Goal: Information Seeking & Learning: Check status

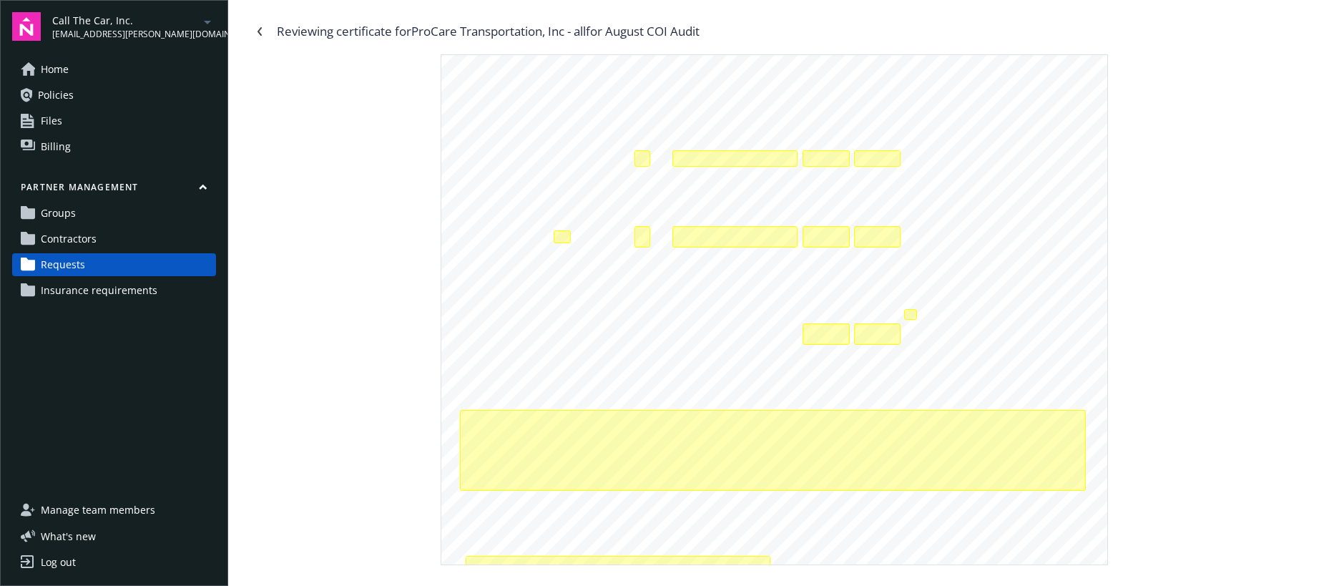
scroll to position [272, 0]
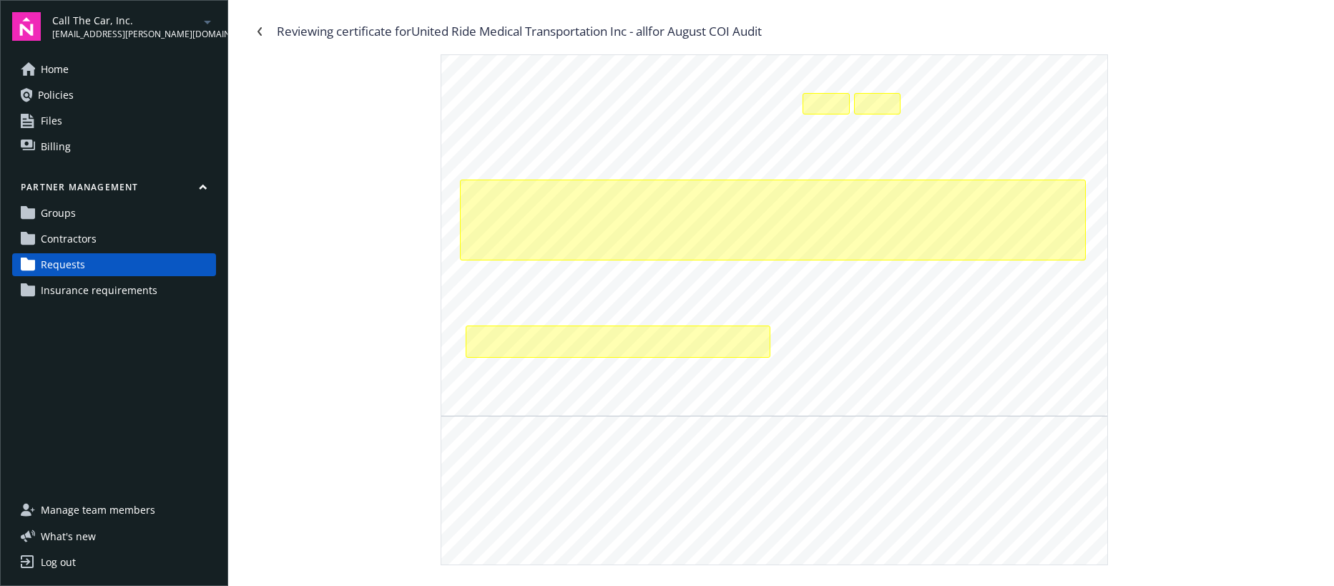
scroll to position [504, 0]
